Goal: Task Accomplishment & Management: Manage account settings

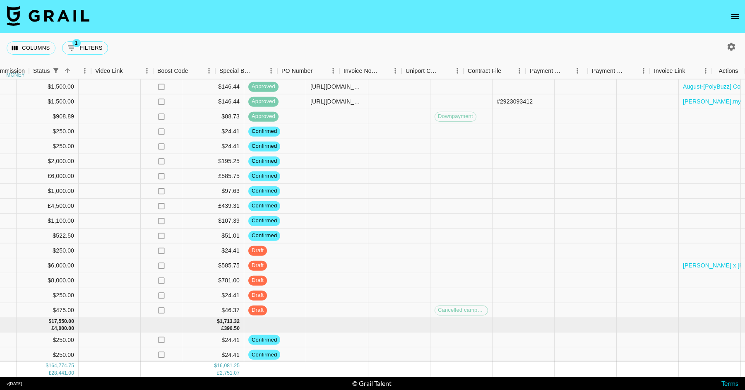
scroll to position [1487, 867]
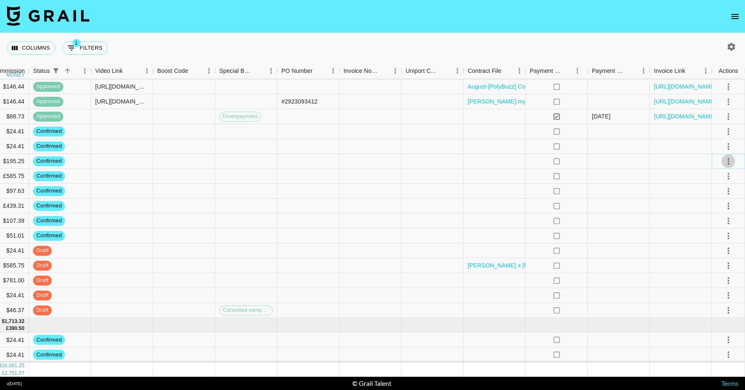
click at [730, 158] on icon "select merge strategy" at bounding box center [728, 161] width 10 height 10
click at [717, 211] on li "Draft Created" at bounding box center [718, 208] width 54 height 15
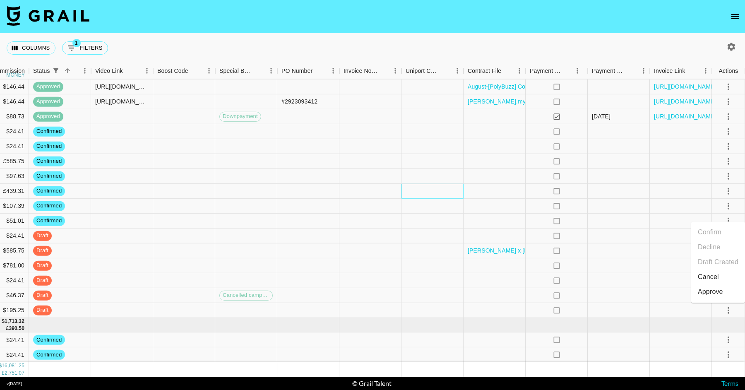
click at [405, 186] on div at bounding box center [432, 191] width 62 height 15
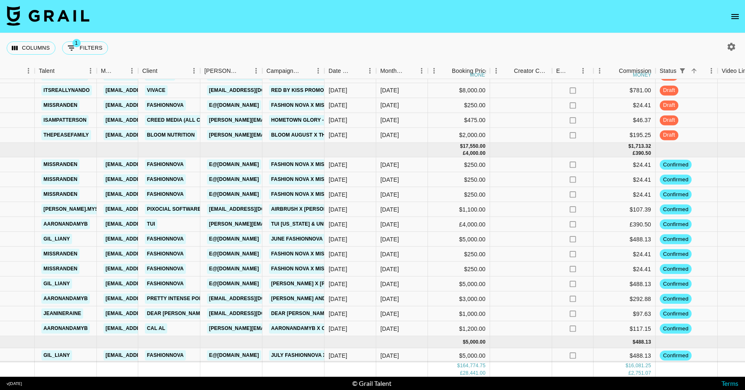
scroll to position [1663, 240]
click at [409, 284] on div "[DATE]" at bounding box center [402, 283] width 52 height 15
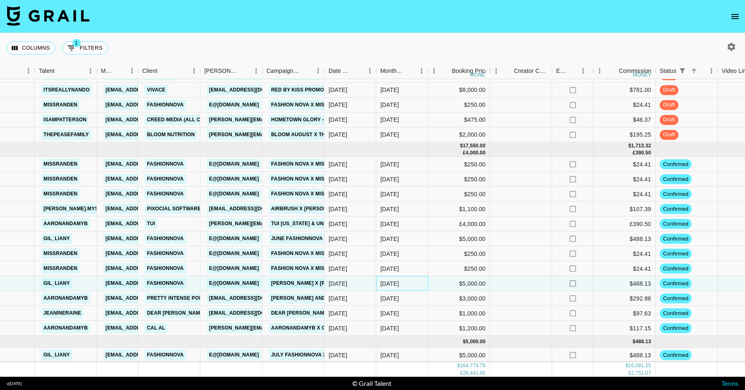
click at [409, 284] on div "[DATE]" at bounding box center [402, 283] width 52 height 15
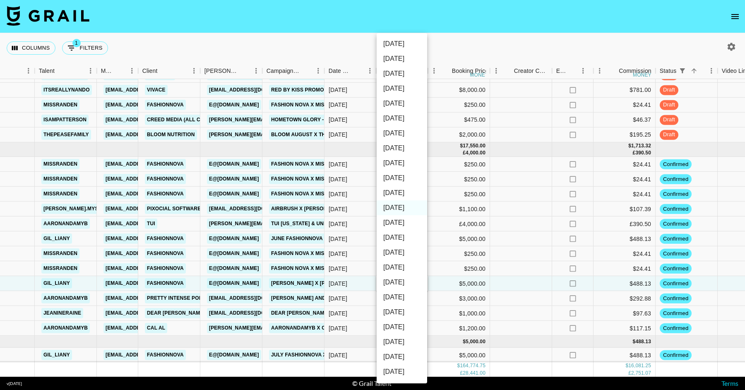
click at [406, 224] on li "[DATE]" at bounding box center [401, 222] width 50 height 15
type input "[DATE]"
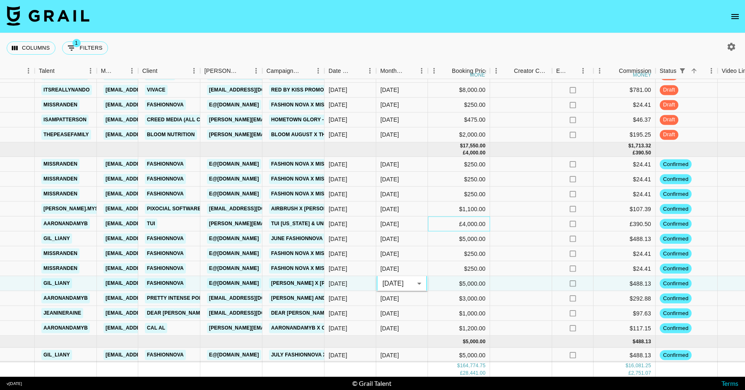
click at [445, 225] on div "£4,000.00" at bounding box center [459, 223] width 62 height 15
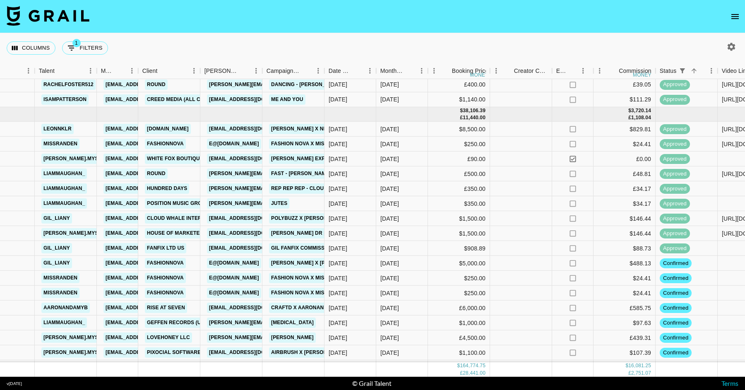
scroll to position [1395, 240]
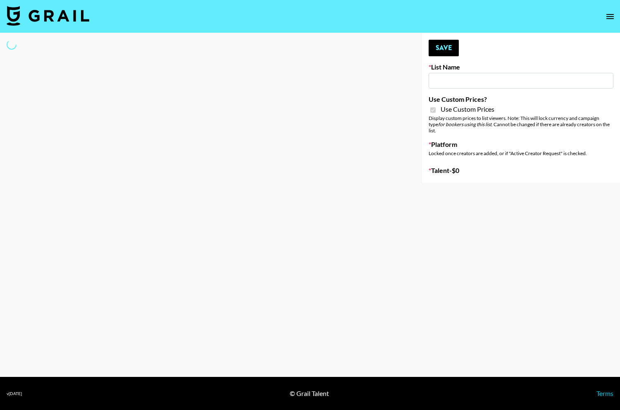
type input "FaceApp"
checkbox input "true"
select select "Brand"
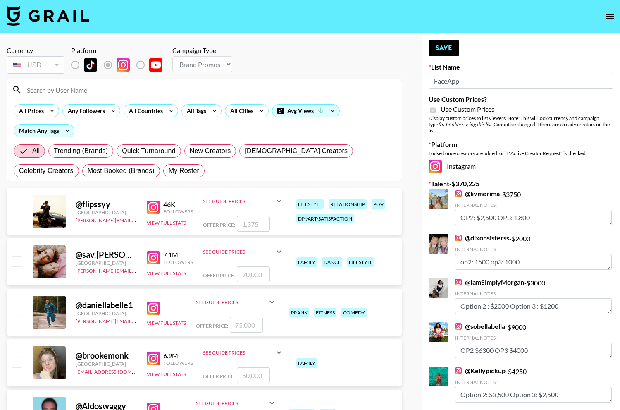
click at [146, 92] on input at bounding box center [209, 89] width 375 height 13
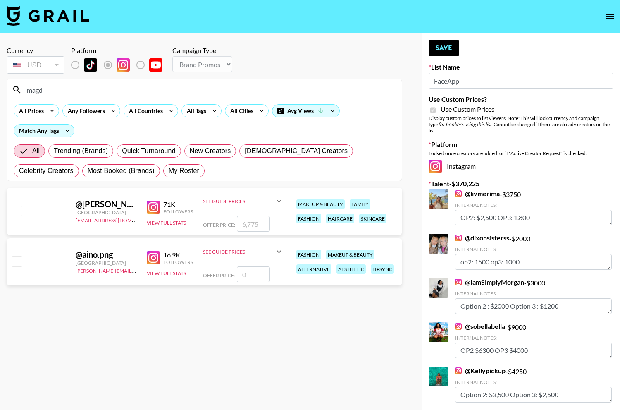
type input "magd"
click at [249, 222] on input "number" at bounding box center [253, 224] width 33 height 16
type input "30"
checkbox input "true"
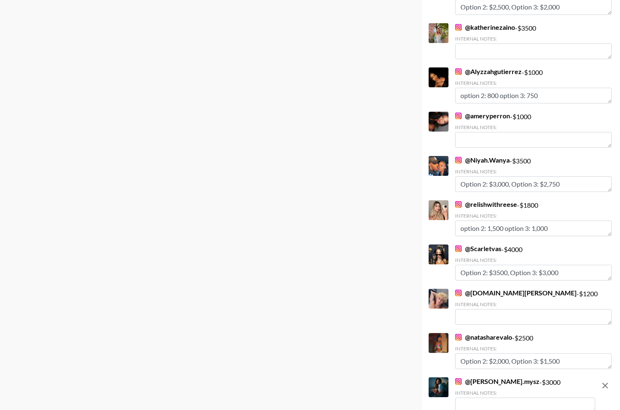
scroll to position [4918, 0]
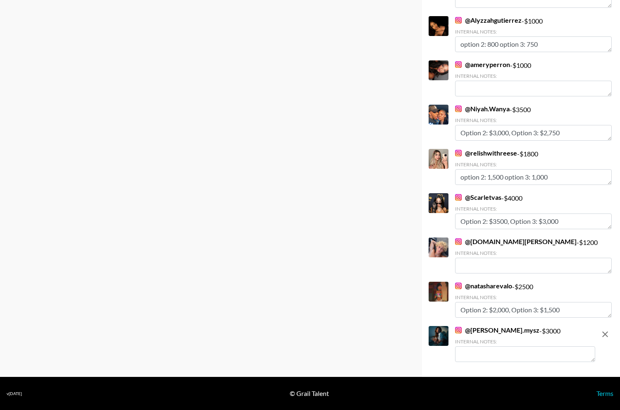
type input "3000"
click at [477, 354] on textarea at bounding box center [525, 354] width 140 height 16
type textarea "option 2: $2500 option 3: $1500"
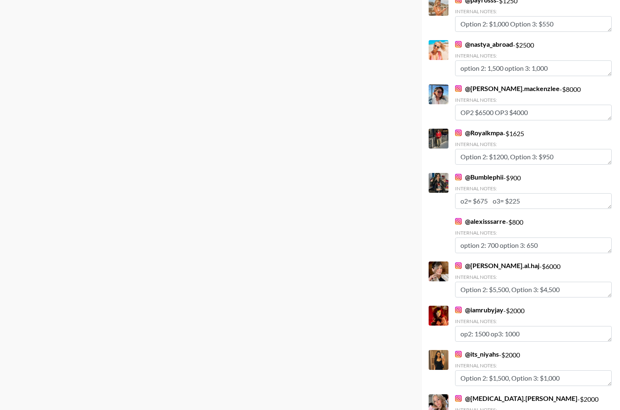
scroll to position [0, 0]
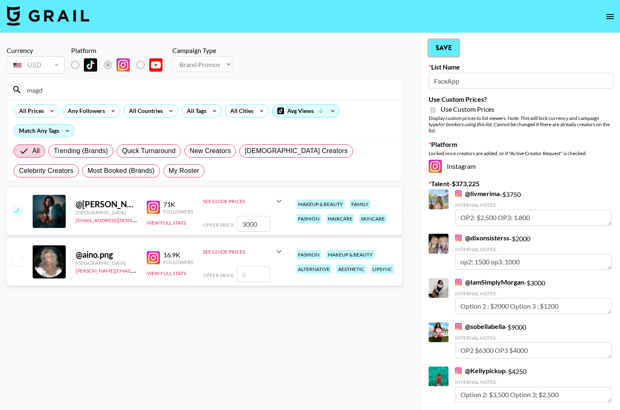
click at [433, 50] on button "Save" at bounding box center [444, 48] width 30 height 17
